Goal: Task Accomplishment & Management: Complete application form

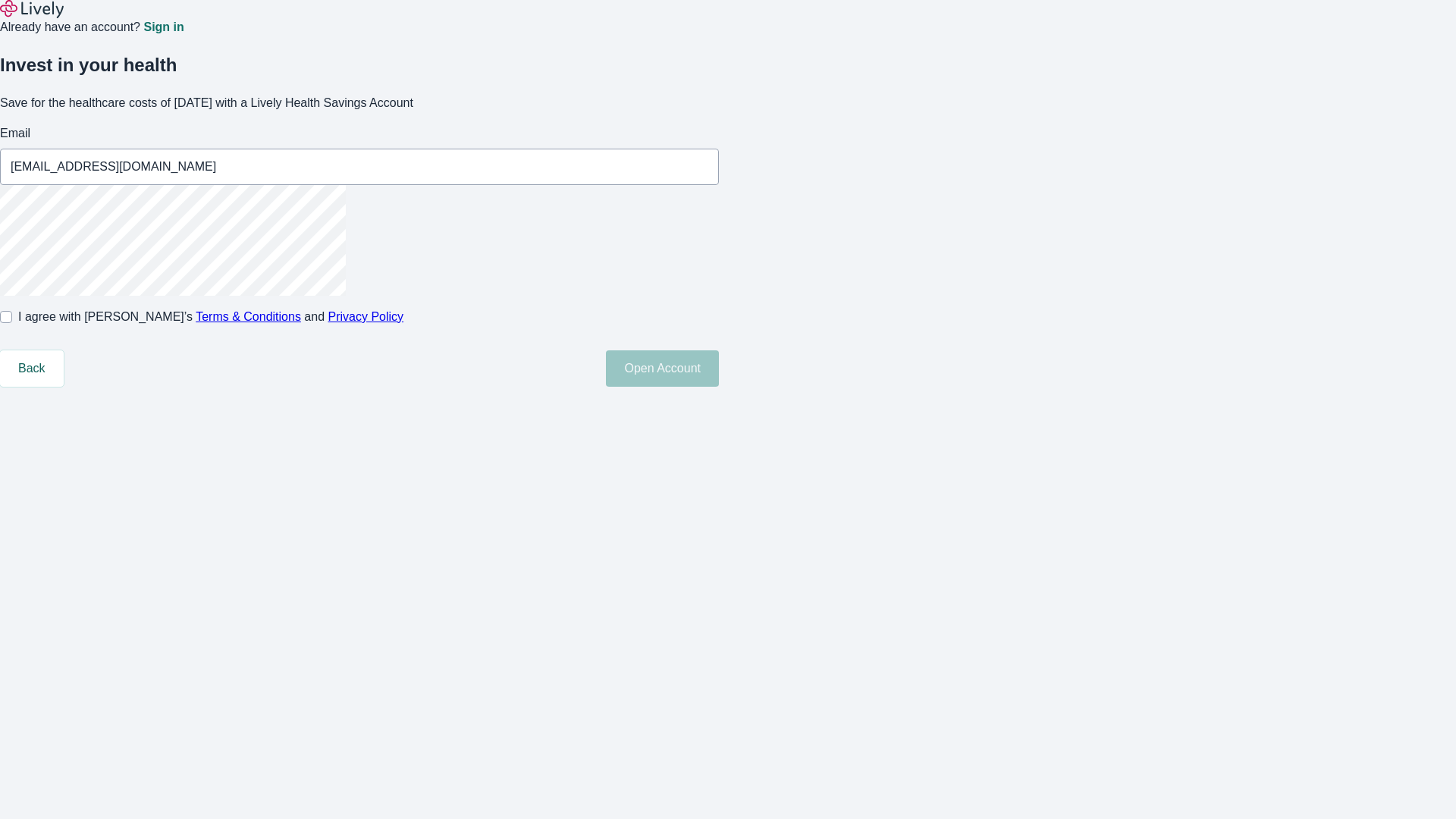
click at [12, 323] on input "I agree with Lively’s Terms & Conditions and Privacy Policy" at bounding box center [6, 317] width 12 height 12
checkbox input "true"
click at [719, 387] on button "Open Account" at bounding box center [663, 369] width 113 height 37
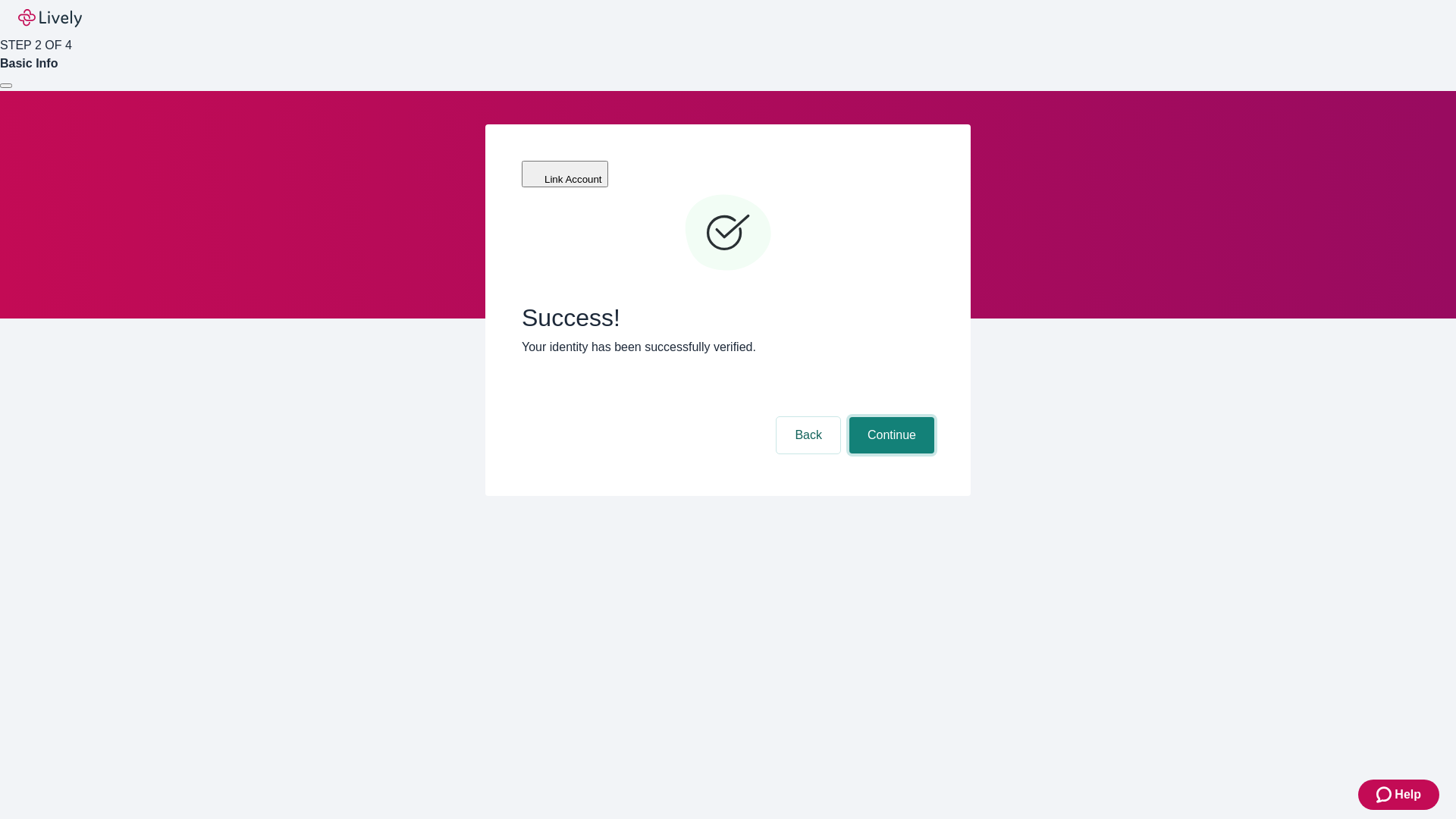
click at [890, 417] on button "Continue" at bounding box center [892, 435] width 85 height 37
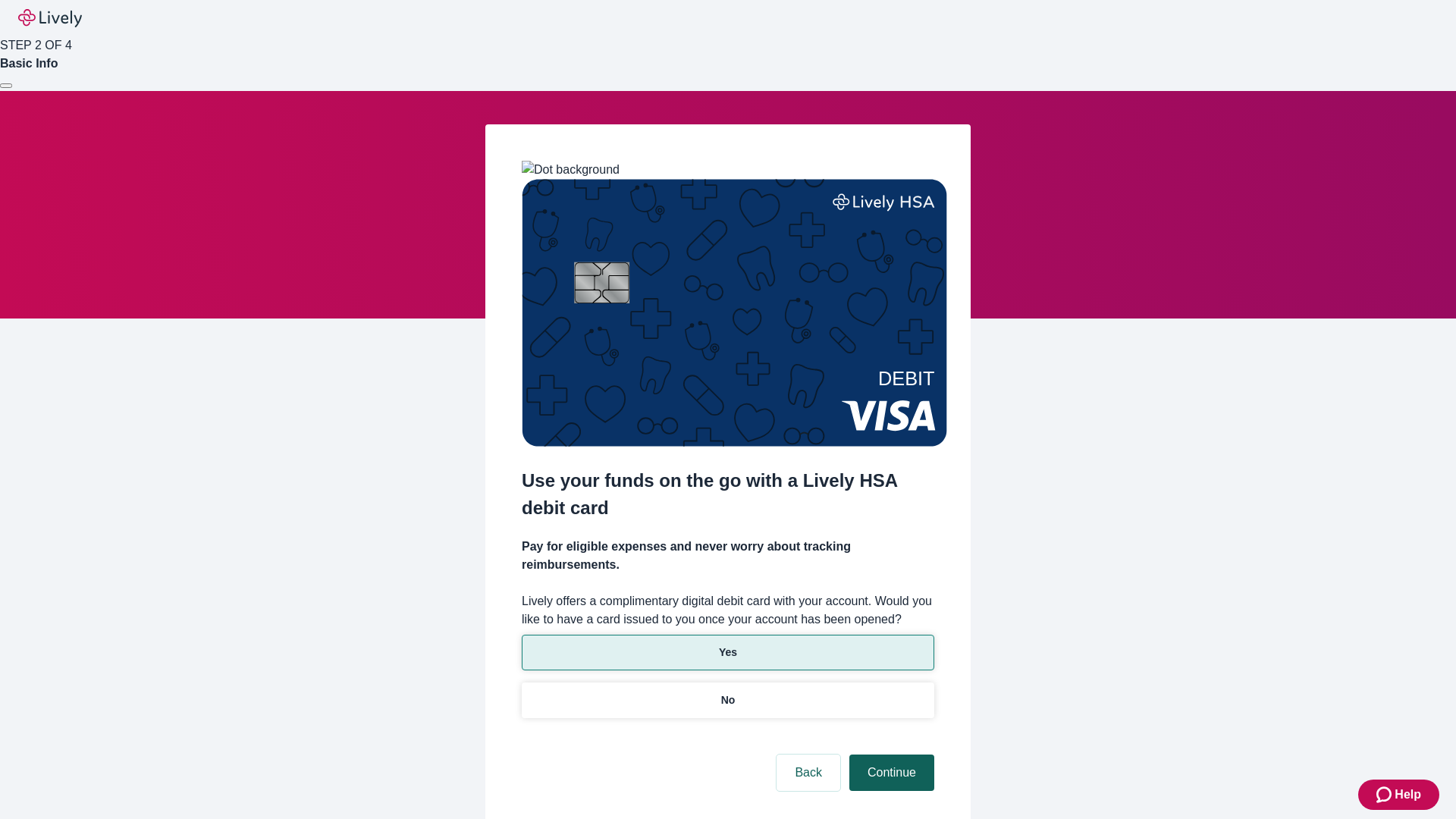
click at [727, 692] on p "No" at bounding box center [728, 700] width 14 height 16
click at [890, 754] on button "Continue" at bounding box center [892, 773] width 85 height 37
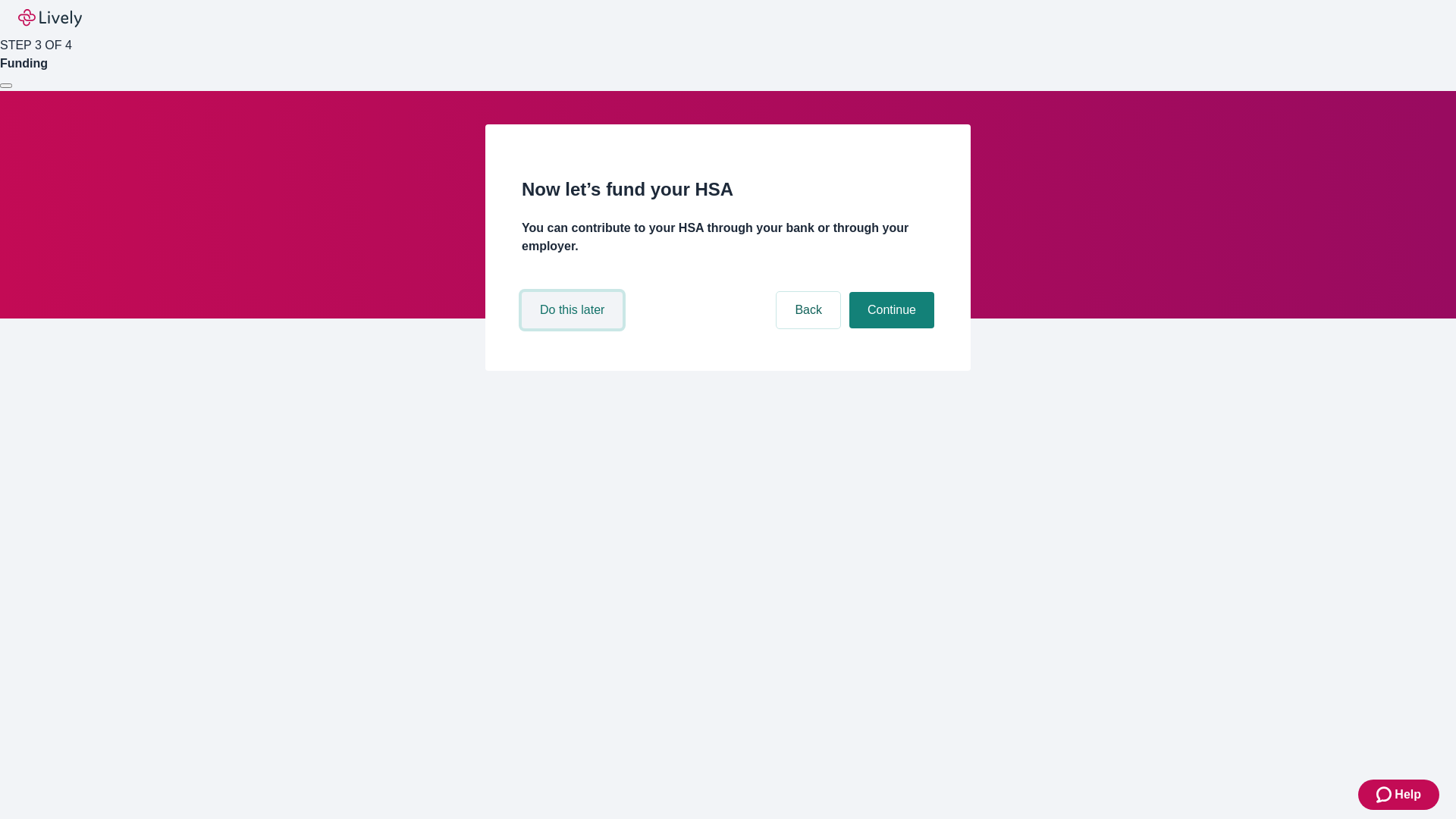
click at [574, 329] on button "Do this later" at bounding box center [572, 310] width 101 height 37
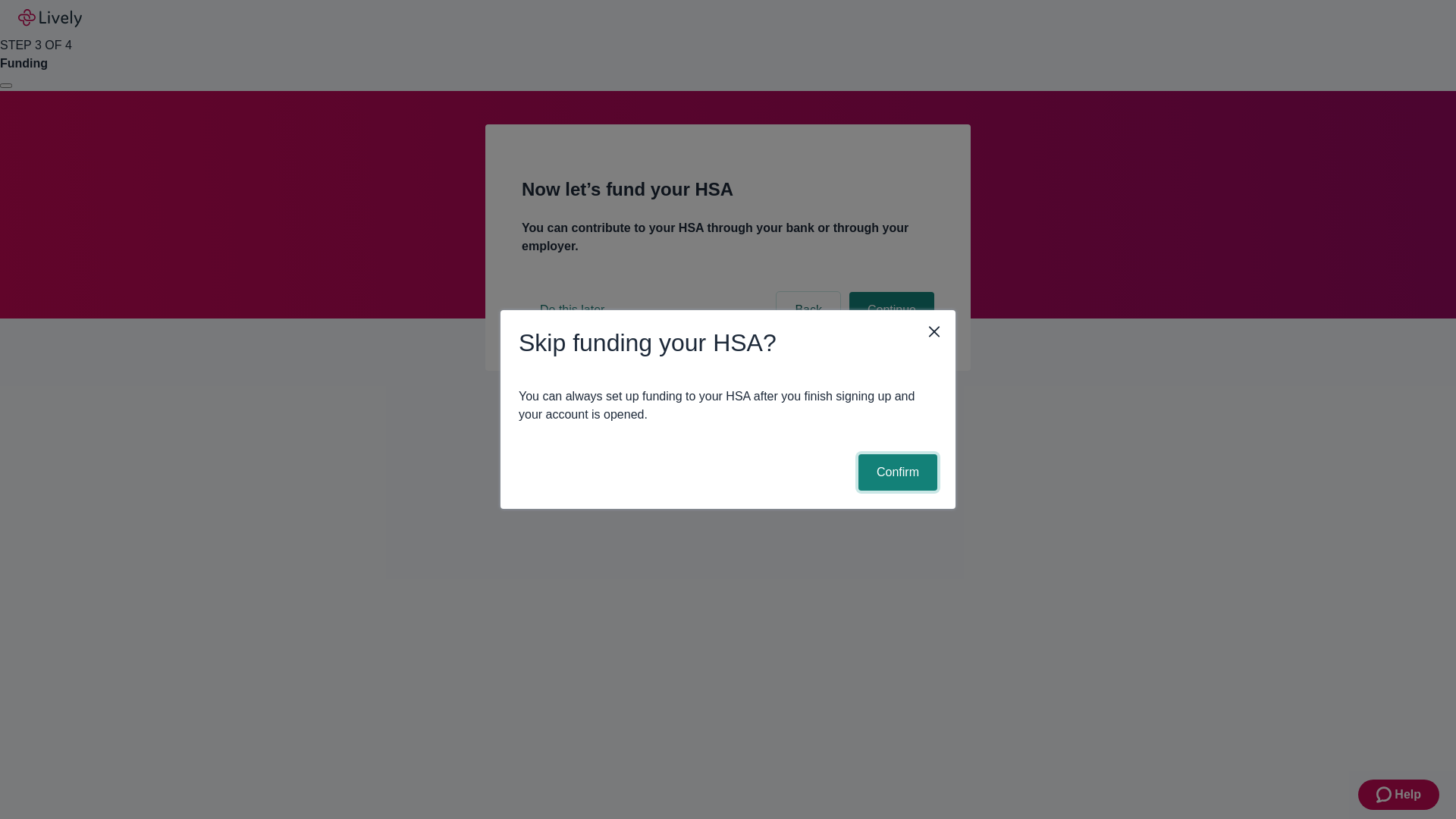
click at [896, 472] on button "Confirm" at bounding box center [898, 472] width 79 height 37
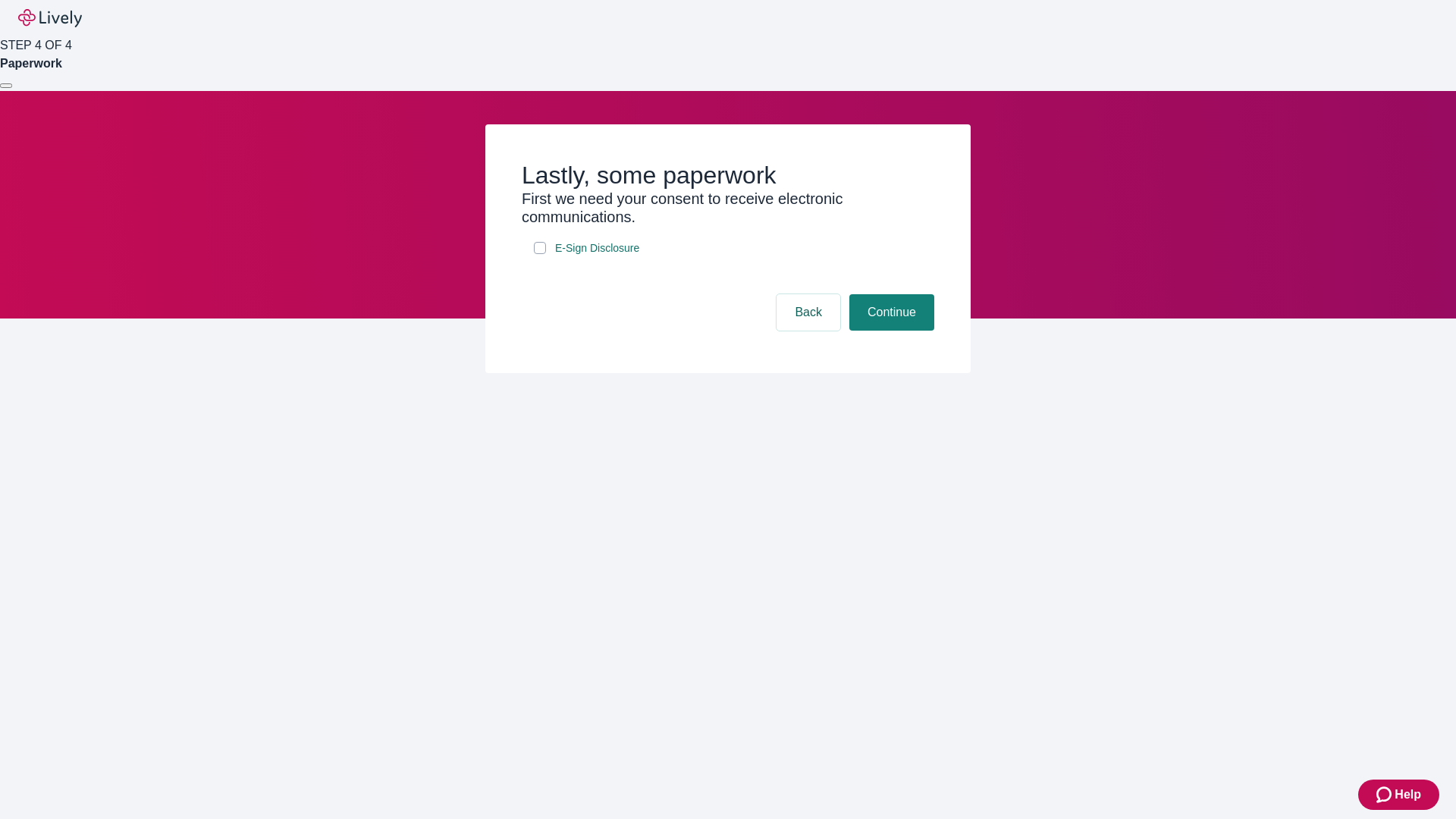
click at [540, 254] on input "E-Sign Disclosure" at bounding box center [540, 248] width 12 height 12
checkbox input "true"
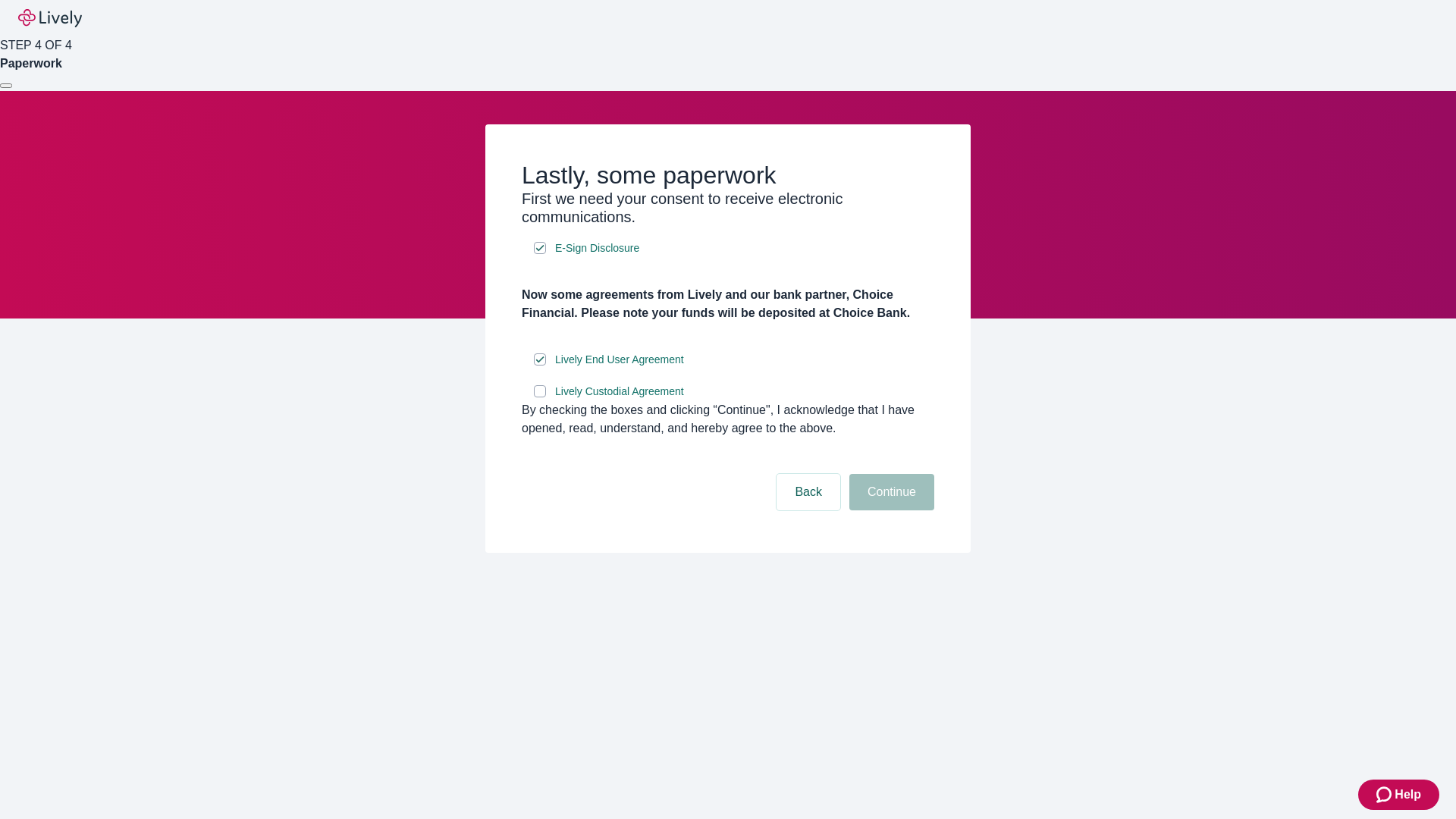
click at [540, 397] on input "Lively Custodial Agreement" at bounding box center [540, 392] width 12 height 12
checkbox input "true"
click at [890, 510] on button "Continue" at bounding box center [892, 492] width 85 height 37
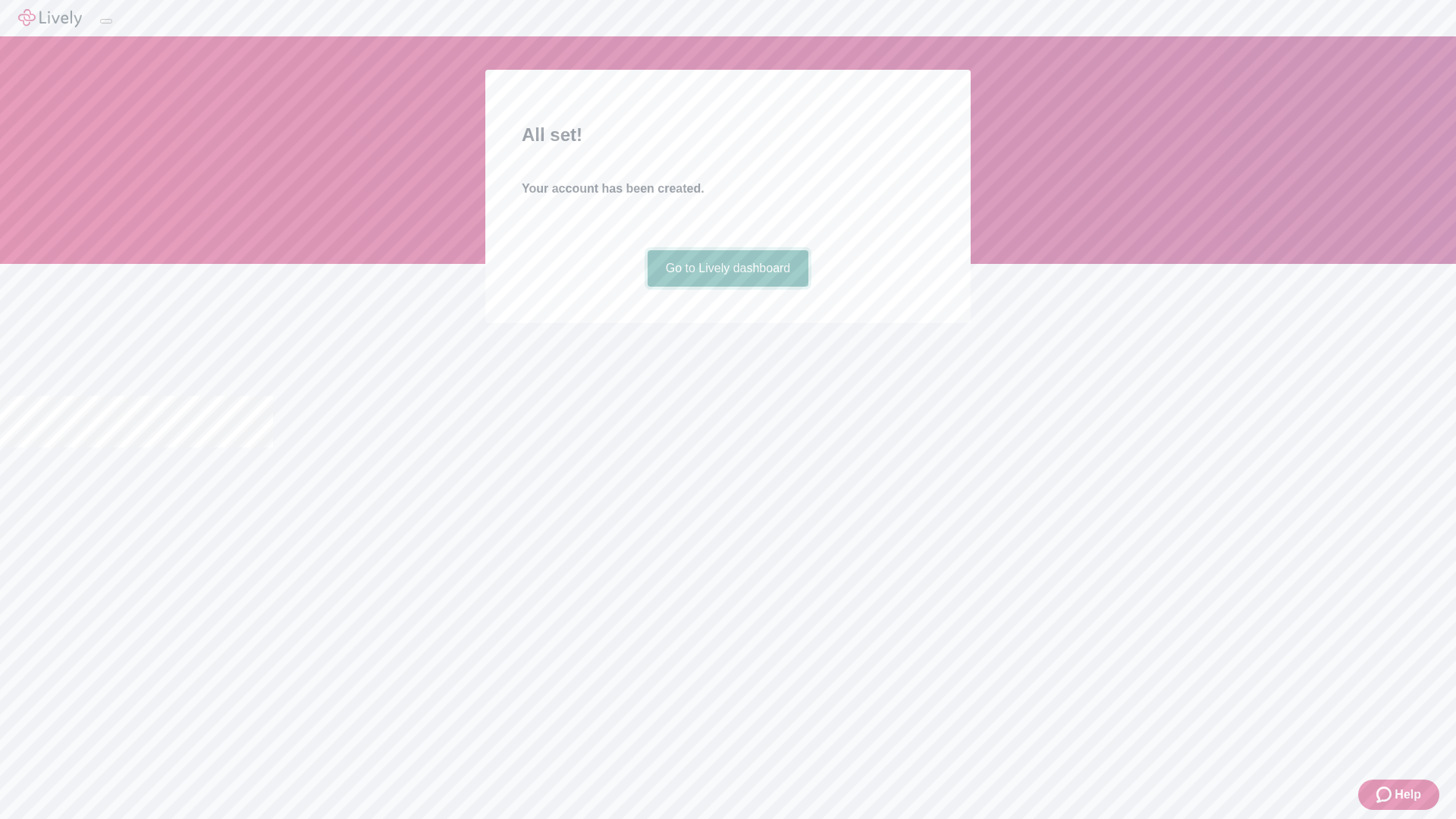
click at [727, 287] on link "Go to Lively dashboard" at bounding box center [729, 268] width 161 height 37
